Goal: Transaction & Acquisition: Obtain resource

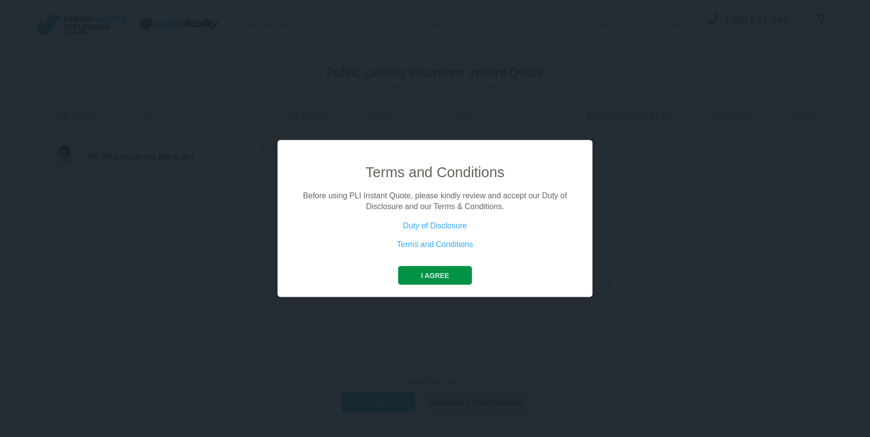
click at [458, 271] on button "I agree" at bounding box center [434, 275] width 73 height 19
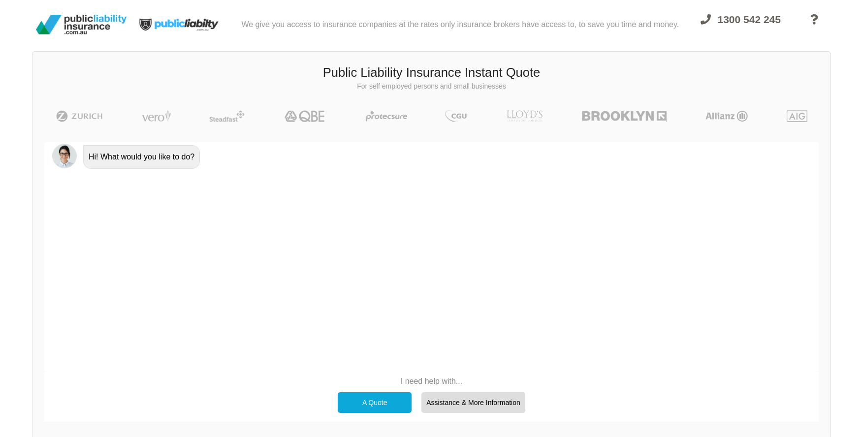
click at [410, 383] on p "I need help with..." at bounding box center [431, 381] width 197 height 11
click at [382, 400] on div "A Quote" at bounding box center [375, 402] width 74 height 21
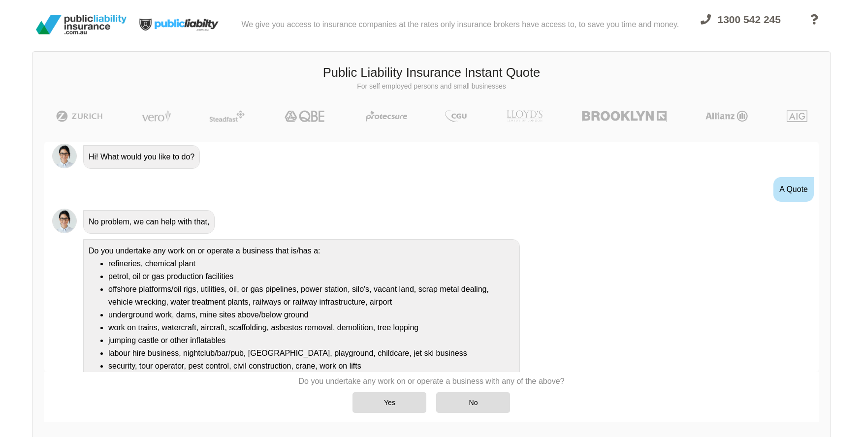
scroll to position [29, 0]
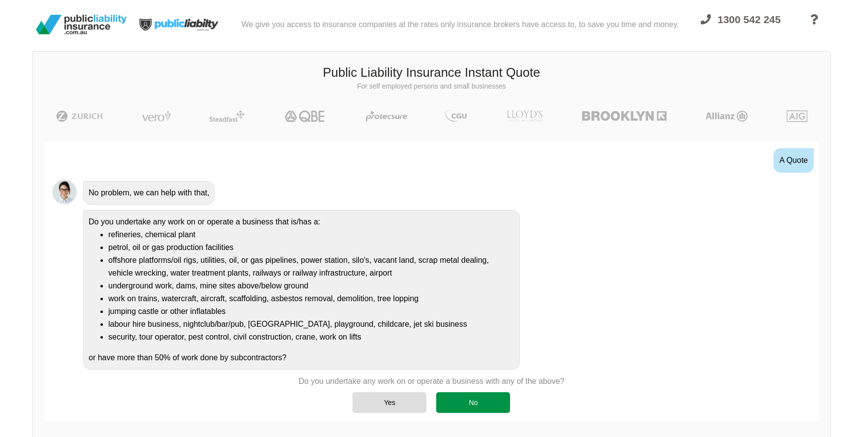
click at [462, 404] on div "No" at bounding box center [473, 402] width 74 height 21
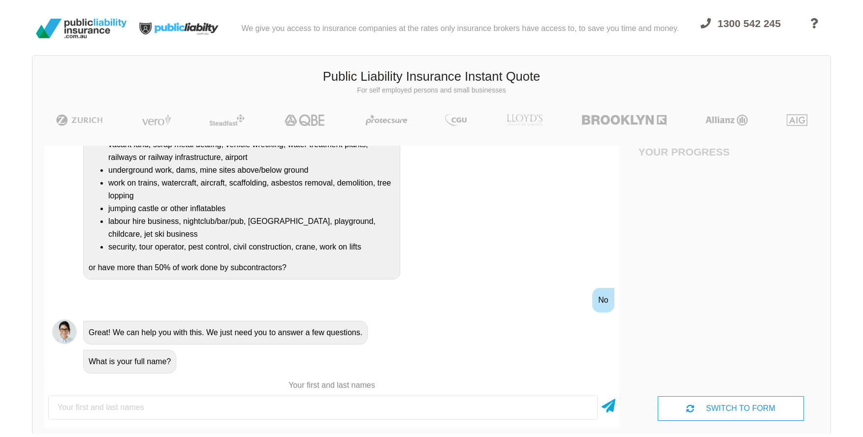
scroll to position [0, 0]
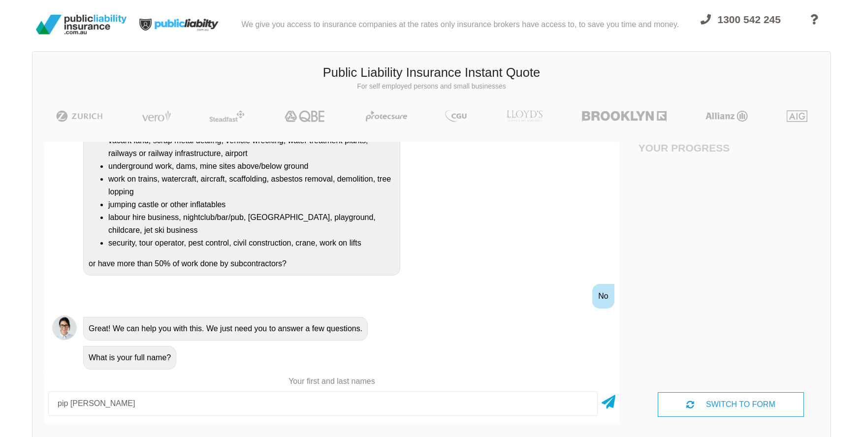
type input "pip [PERSON_NAME]"
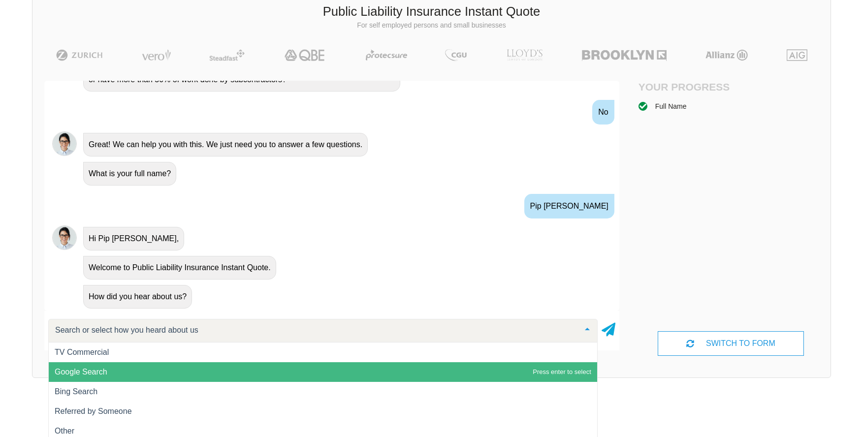
scroll to position [68, 0]
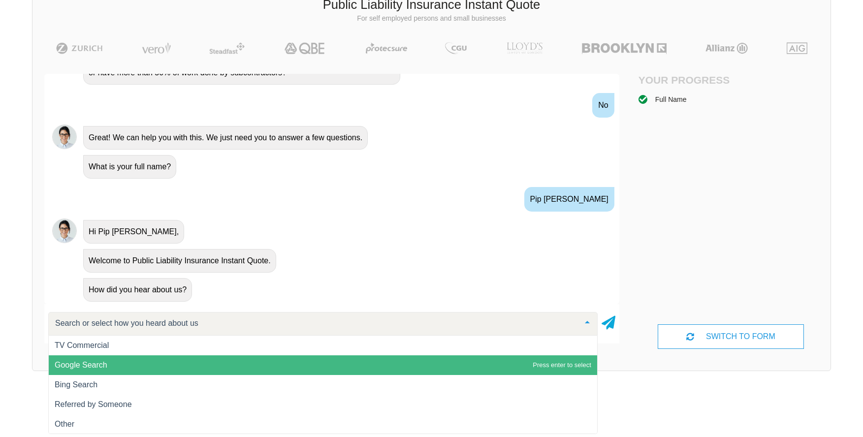
click at [128, 357] on span "Google Search" at bounding box center [323, 365] width 548 height 20
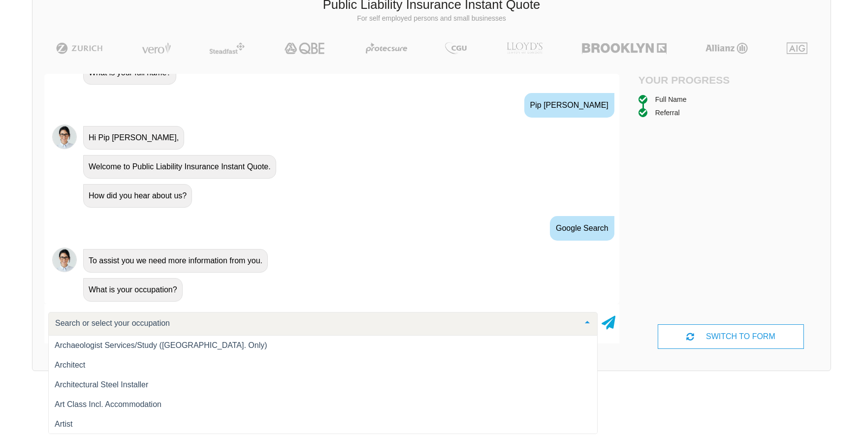
scroll to position [664, 0]
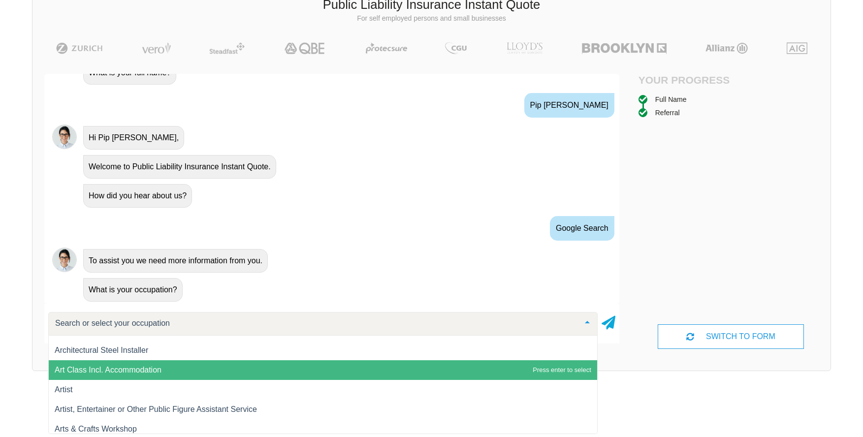
type input "c"
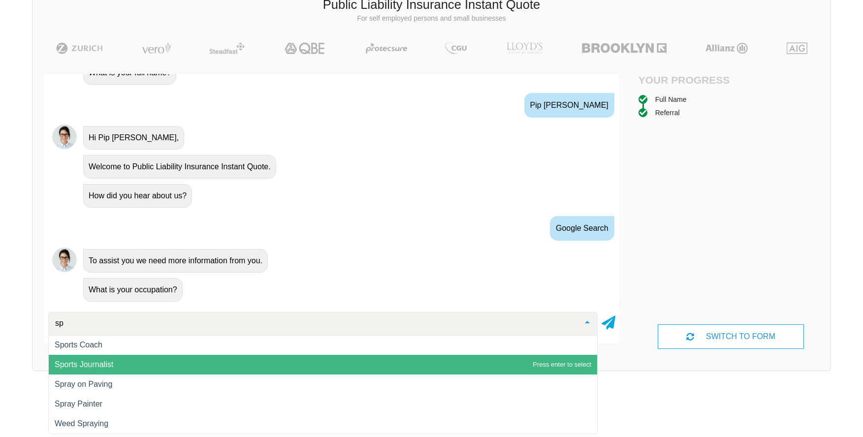
scroll to position [20, 0]
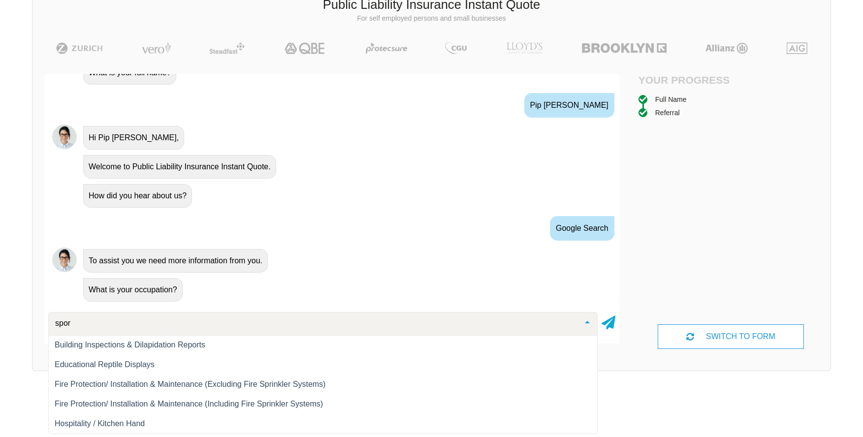
type input "sport"
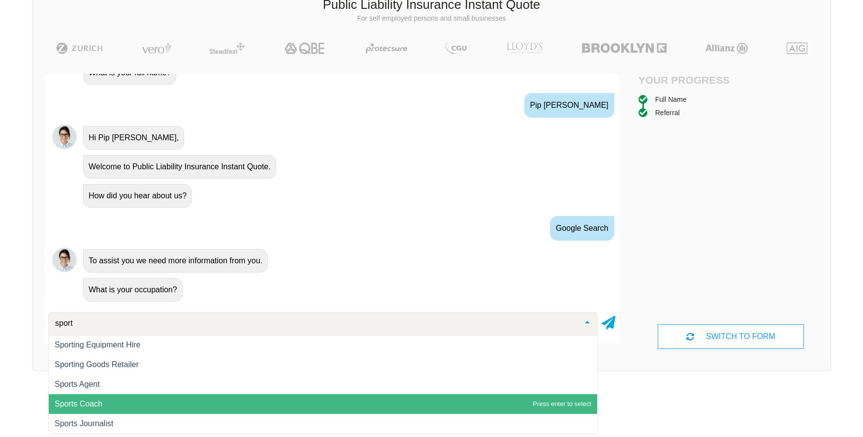
click at [92, 397] on span "Sports Coach" at bounding box center [323, 404] width 548 height 20
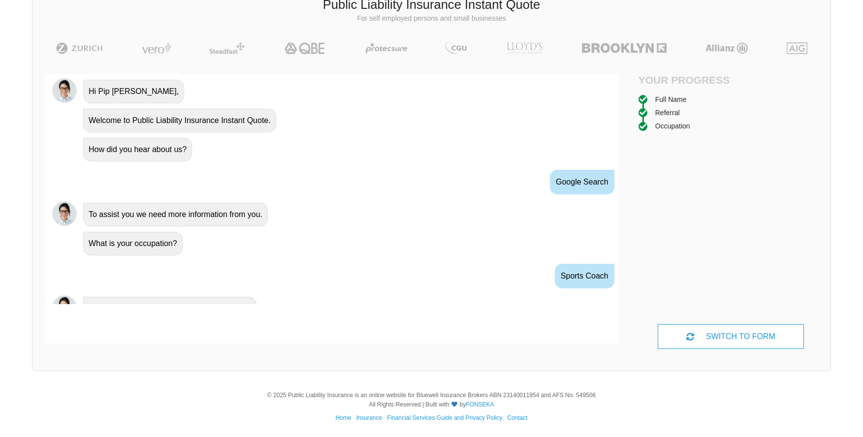
scroll to position [443, 0]
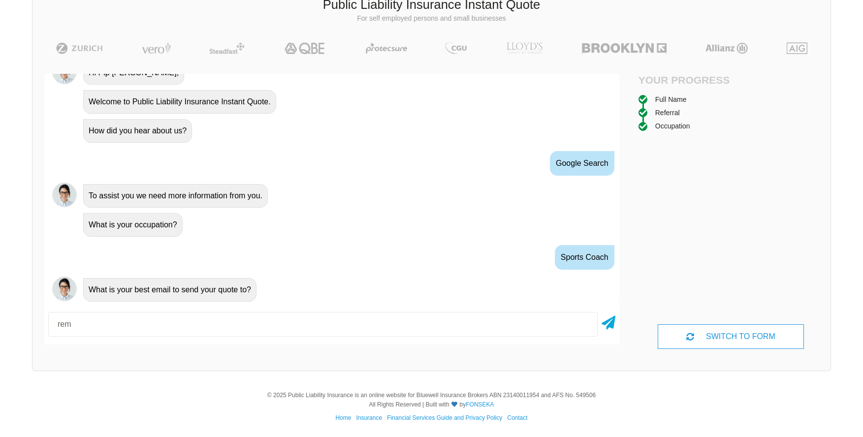
type input "[EMAIL_ADDRESS][DOMAIN_NAME]"
click at [610, 320] on icon at bounding box center [608, 321] width 14 height 18
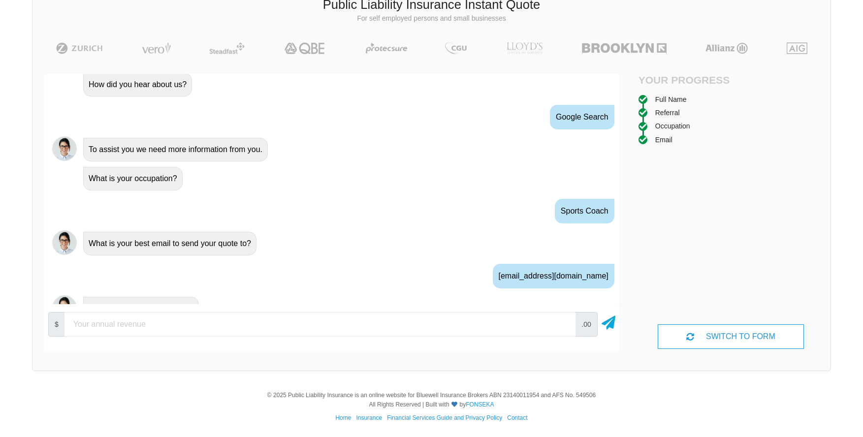
scroll to position [508, 0]
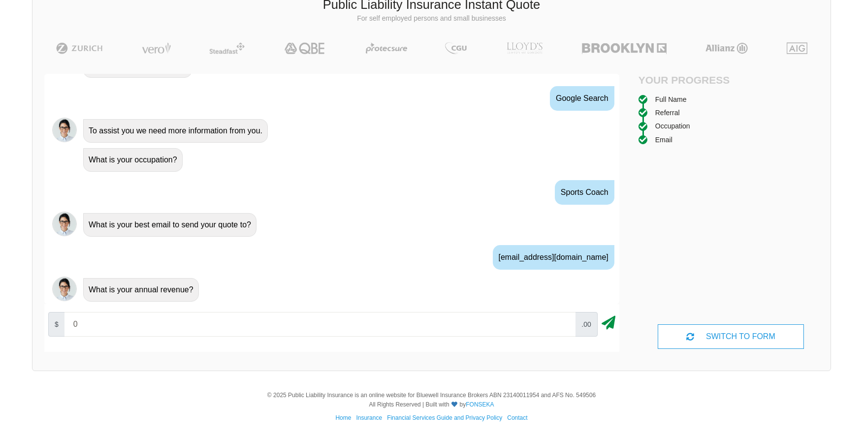
type input "0"
click at [609, 327] on icon at bounding box center [608, 321] width 14 height 18
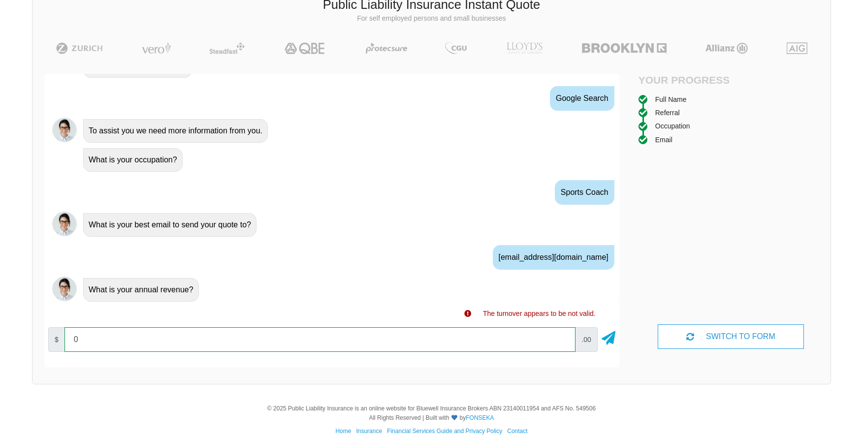
click at [490, 339] on input "0" at bounding box center [319, 339] width 511 height 25
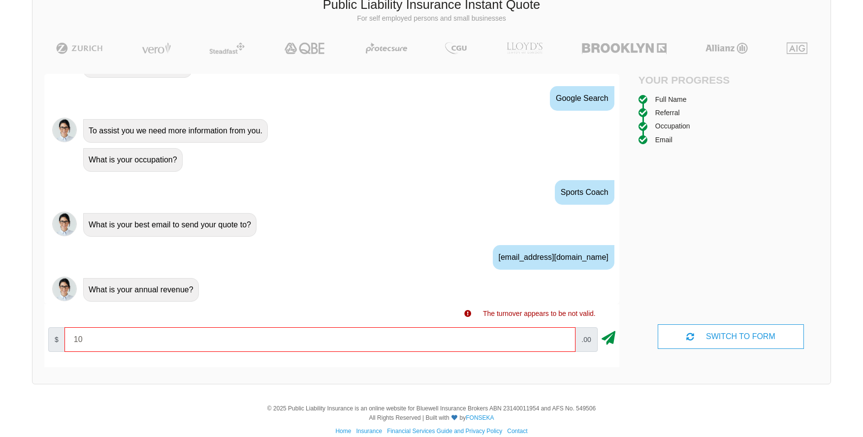
click at [607, 343] on icon at bounding box center [608, 336] width 14 height 18
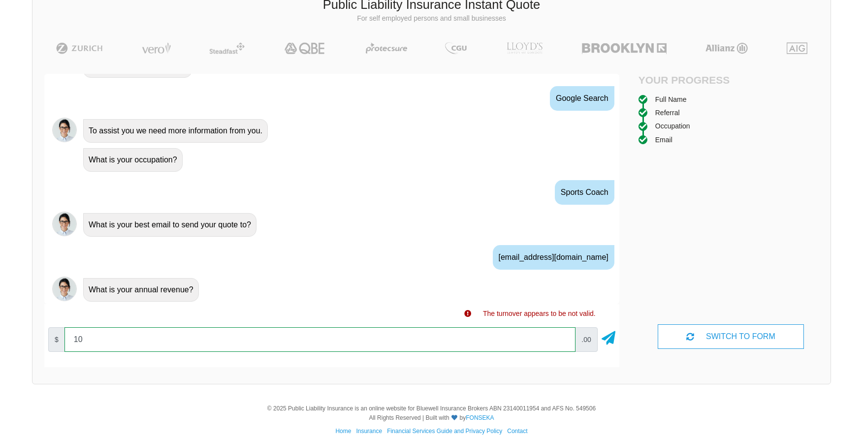
drag, startPoint x: 504, startPoint y: 342, endPoint x: 64, endPoint y: 335, distance: 439.5
click at [64, 335] on input "10" at bounding box center [319, 339] width 511 height 25
type input "1"
type input "5000"
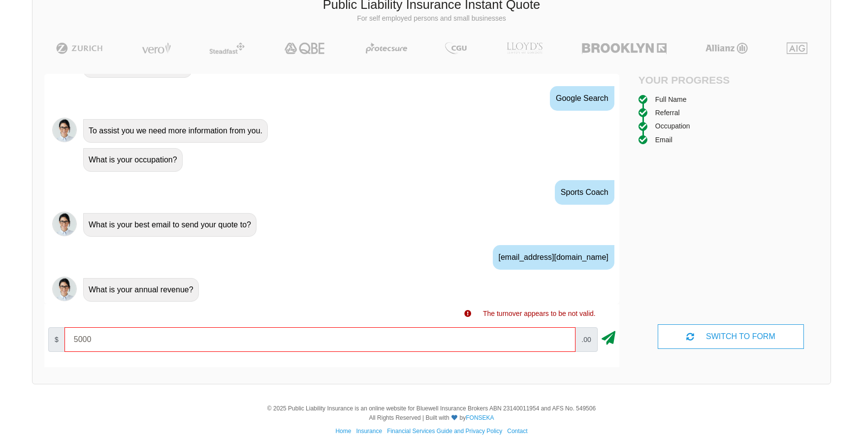
click at [609, 340] on icon at bounding box center [608, 336] width 14 height 18
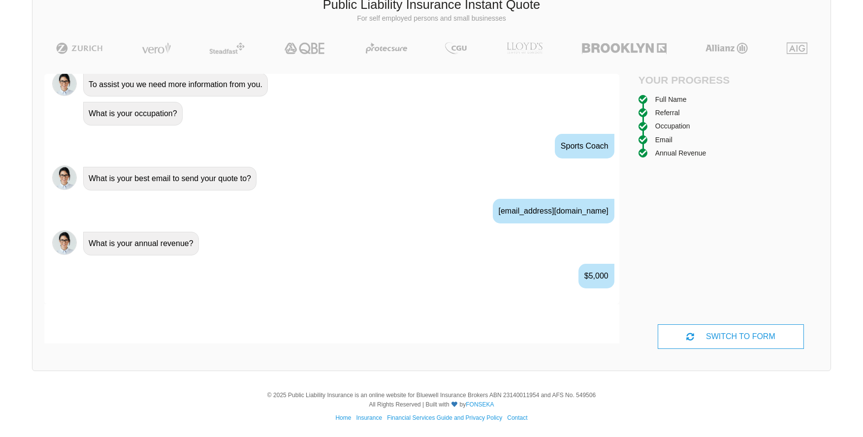
scroll to position [573, 0]
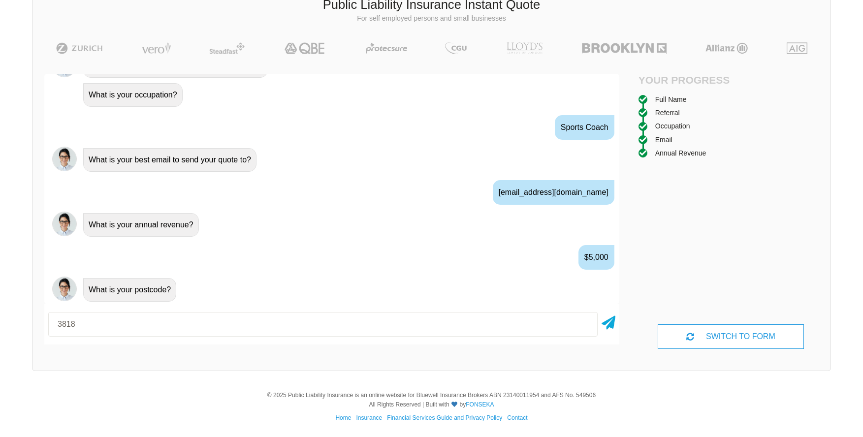
type input "3818"
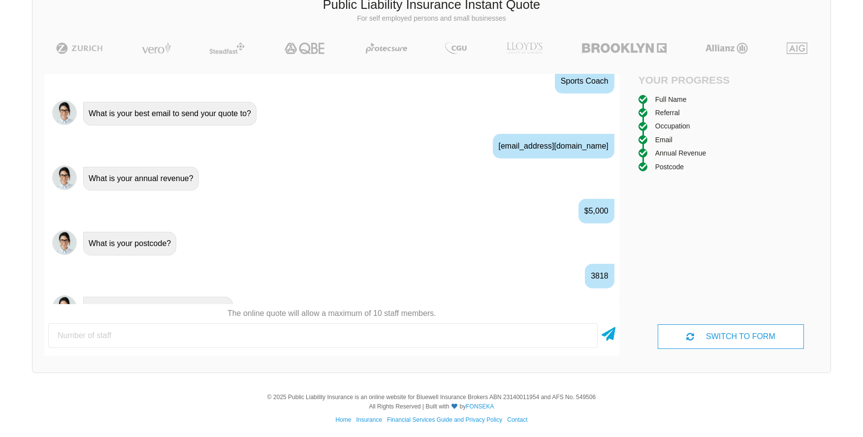
scroll to position [638, 0]
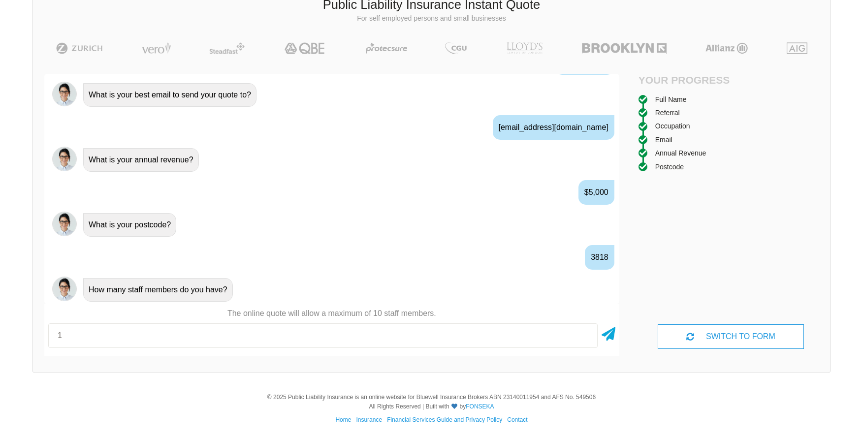
type input "1"
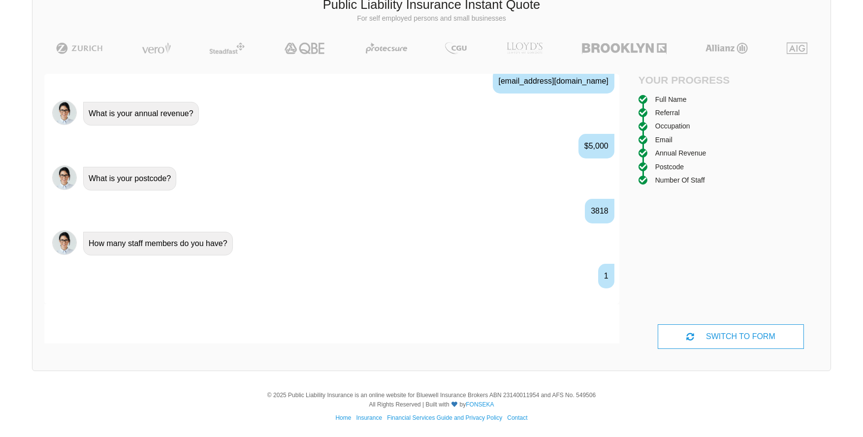
scroll to position [703, 0]
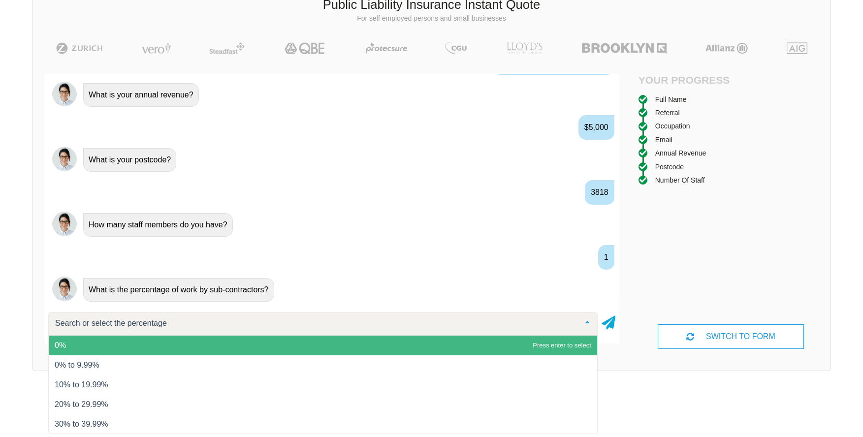
click at [241, 344] on span "0%" at bounding box center [323, 346] width 548 height 20
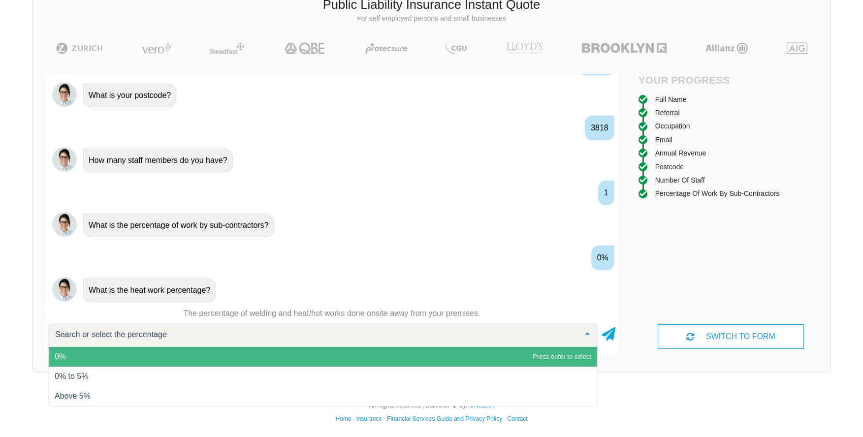
scroll to position [768, 0]
click at [247, 351] on span "0%" at bounding box center [323, 357] width 548 height 20
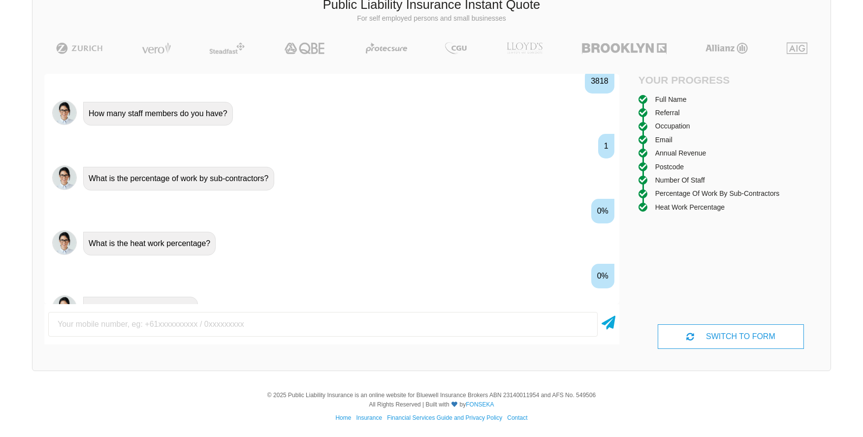
scroll to position [833, 0]
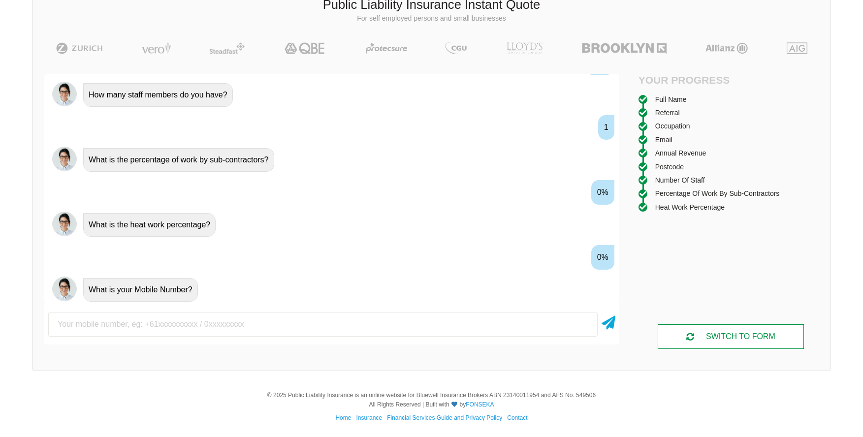
click at [718, 334] on div "SWITCH TO FORM" at bounding box center [730, 336] width 146 height 25
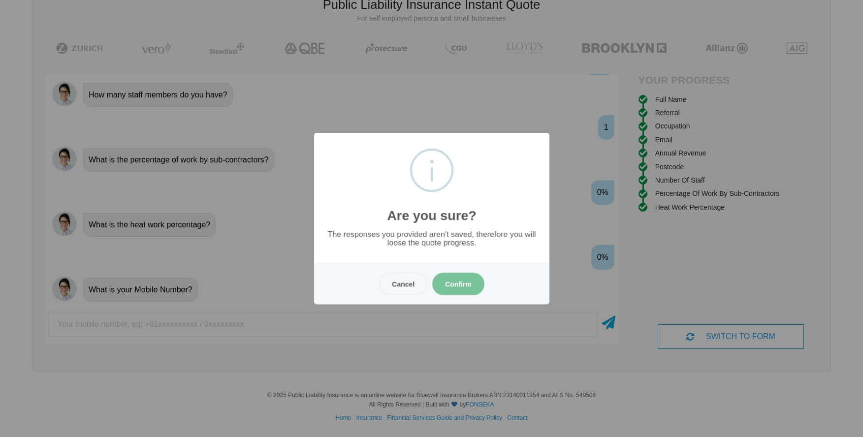
click at [463, 288] on button "Confirm" at bounding box center [458, 284] width 52 height 23
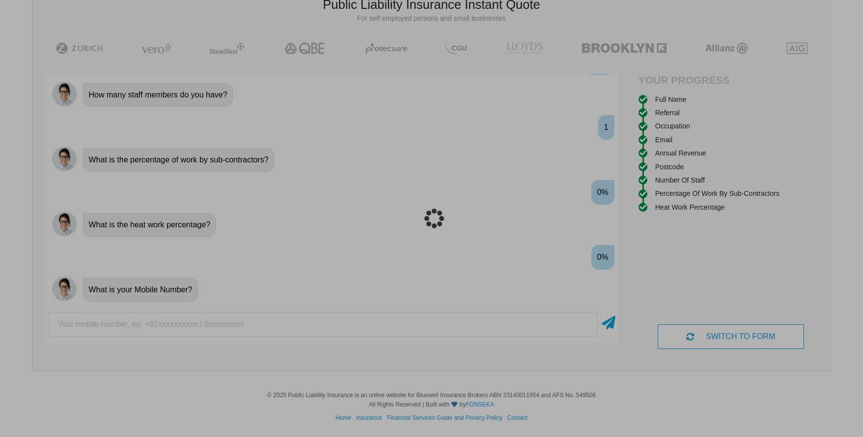
scroll to position [25, 0]
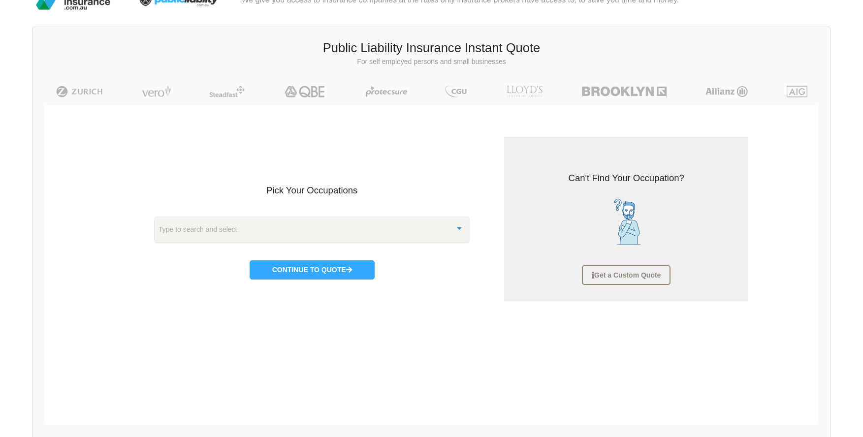
click at [335, 228] on div "Type to search and select" at bounding box center [312, 230] width 316 height 27
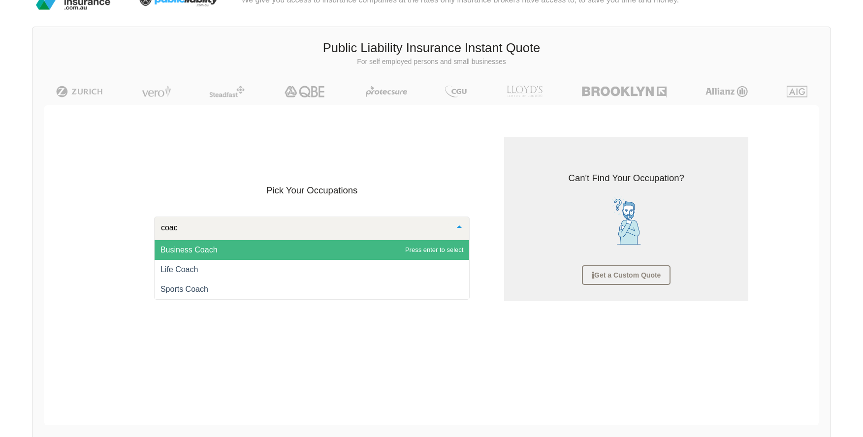
type input "coach"
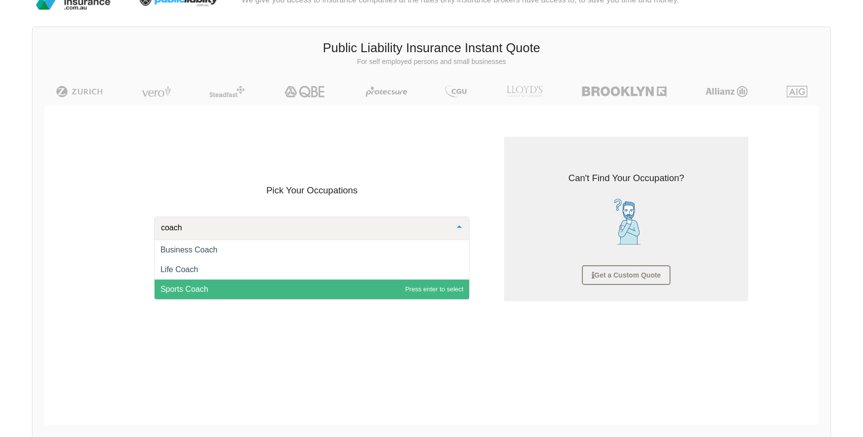
click at [214, 281] on span "Sports Coach" at bounding box center [312, 290] width 315 height 20
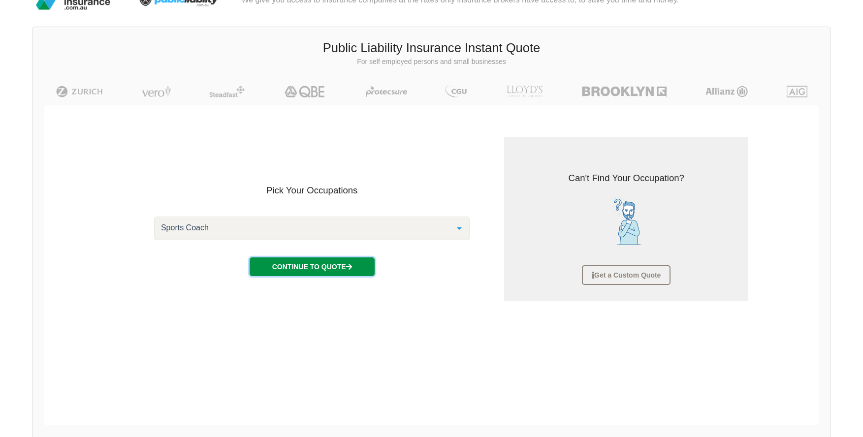
click at [287, 266] on button "Continue to Quote" at bounding box center [311, 266] width 125 height 19
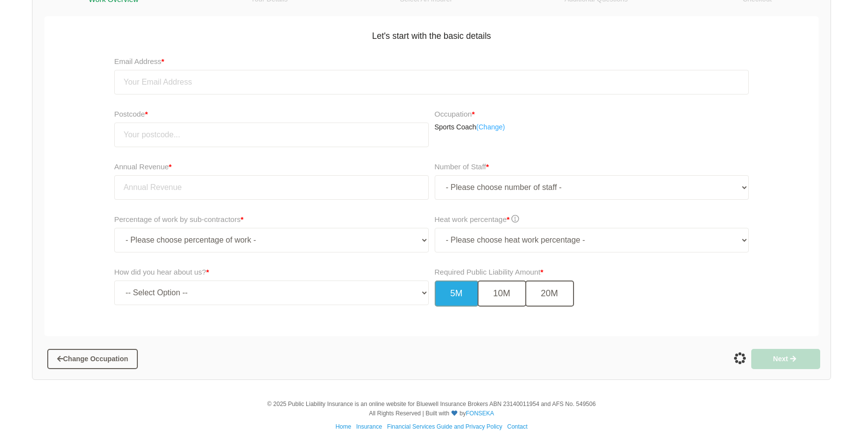
scroll to position [183, 0]
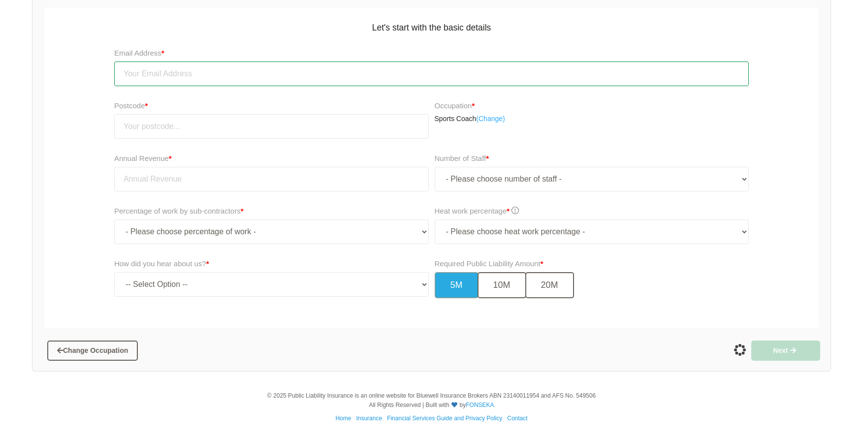
click at [197, 76] on input "email" at bounding box center [431, 74] width 634 height 25
type input "[EMAIL_ADDRESS][DOMAIN_NAME]"
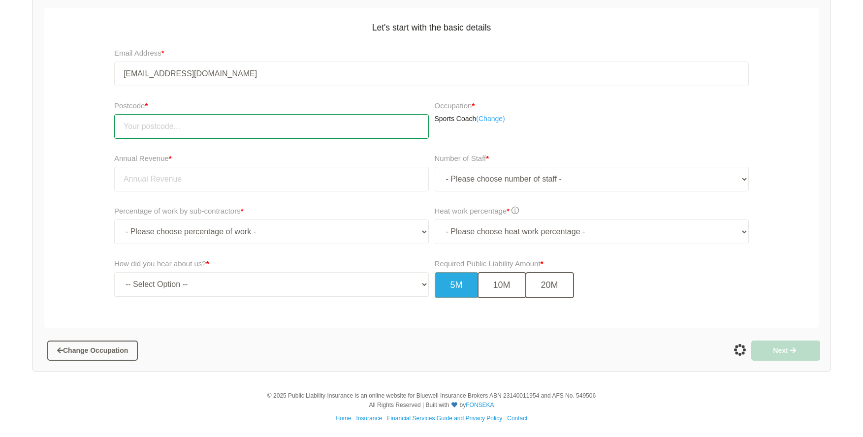
type input "3818"
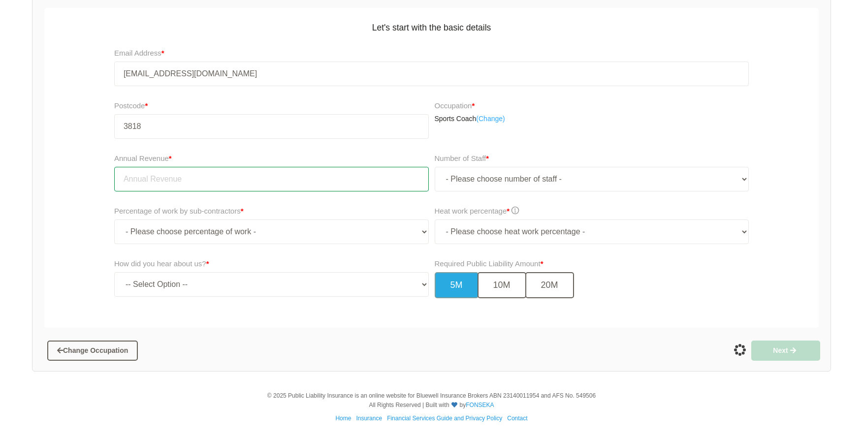
click at [237, 177] on input "tel" at bounding box center [271, 179] width 314 height 25
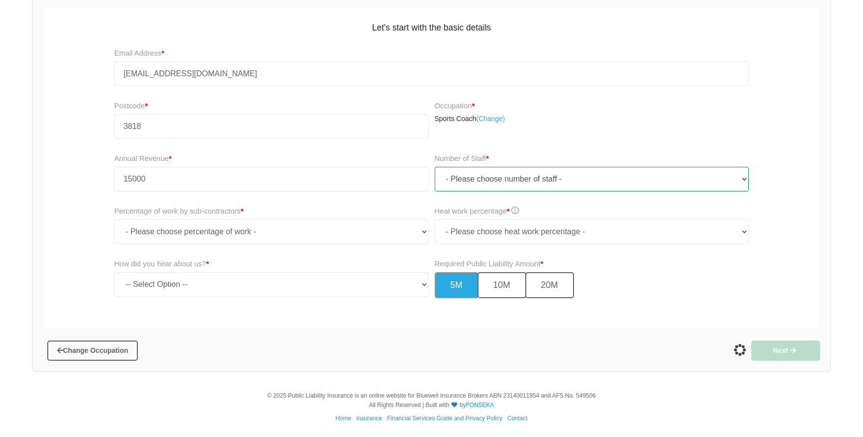
type input "15,000.00"
click at [504, 181] on select "- Please choose number of staff - 1 2 3 4 5 6 7 8 9 10 11+" at bounding box center [592, 179] width 314 height 25
select select "1"
click at [435, 167] on select "- Please choose number of staff - 1 2 3 4 5 6 7 8 9 10 11+" at bounding box center [592, 179] width 314 height 25
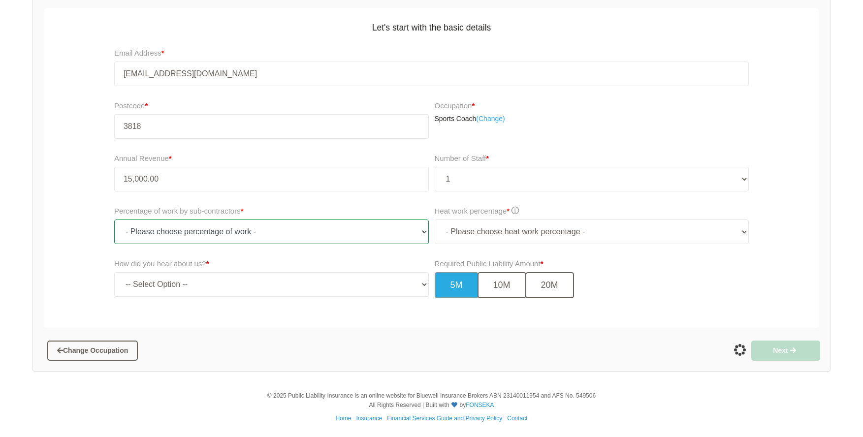
click at [261, 234] on select "- Please choose percentage of work - 0% 0 to 9.99% 10% to 19.99% 20% to 29.99% …" at bounding box center [271, 231] width 314 height 25
select select "0"
click at [114, 219] on select "- Please choose percentage of work - 0% 0 to 9.99% 10% to 19.99% 20% to 29.99% …" at bounding box center [271, 231] width 314 height 25
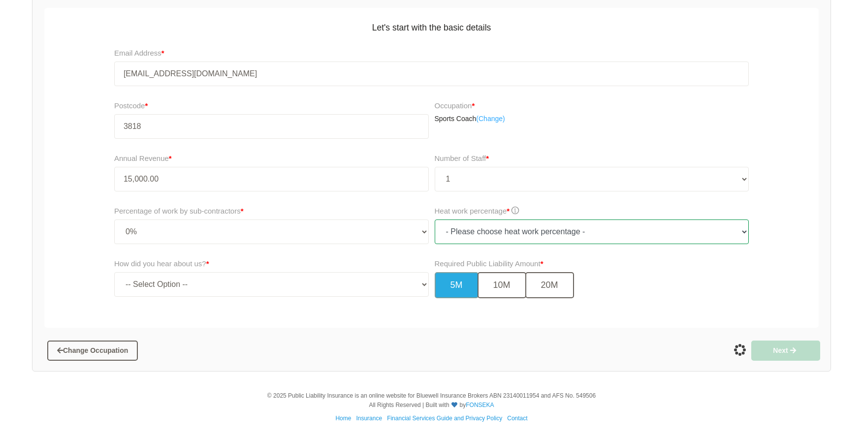
drag, startPoint x: 442, startPoint y: 233, endPoint x: 446, endPoint y: 241, distance: 8.6
click at [442, 233] on select "- Please choose heat work percentage - 0% 0 to 5% Above 5%" at bounding box center [592, 231] width 314 height 25
select select "0"
click at [435, 219] on select "- Please choose heat work percentage - 0% 0 to 5% Above 5%" at bounding box center [592, 231] width 314 height 25
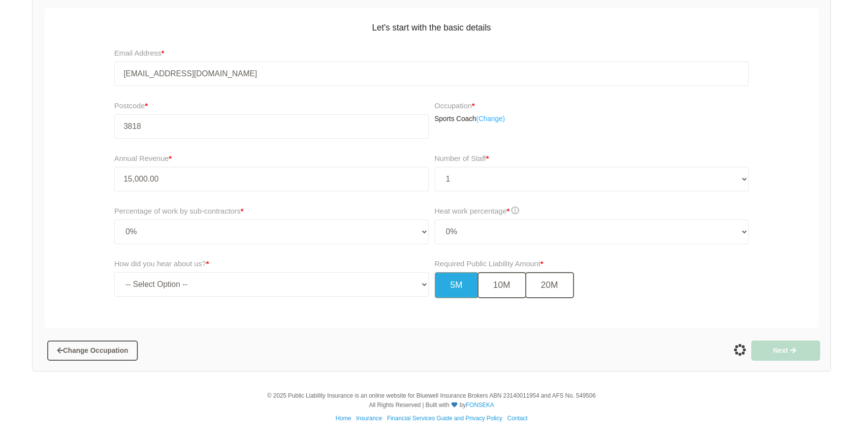
click at [350, 297] on div "How did you hear about us? * -- Select Option -- TV Commercial Google Search Bi…" at bounding box center [269, 282] width 325 height 54
click at [346, 293] on select "-- Select Option -- TV Commercial Google Search Bing Search Referred by Someone…" at bounding box center [271, 284] width 314 height 25
select select "google"
click at [114, 272] on select "-- Select Option -- TV Commercial Google Search Bing Search Referred by Someone…" at bounding box center [271, 284] width 314 height 25
